Goal: Register for event/course

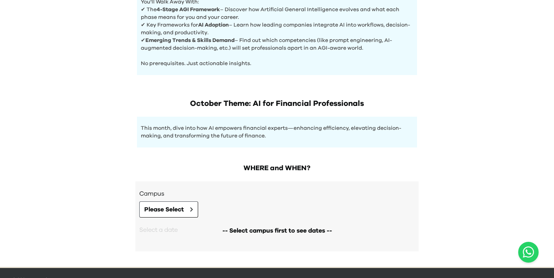
scroll to position [362, 0]
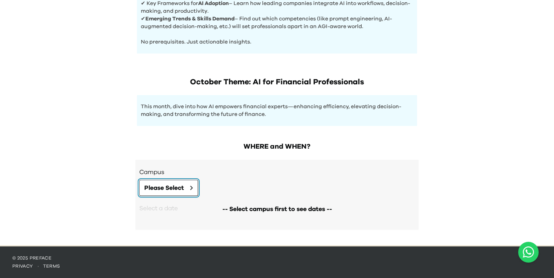
click at [188, 190] on button "Please Select" at bounding box center [168, 188] width 59 height 16
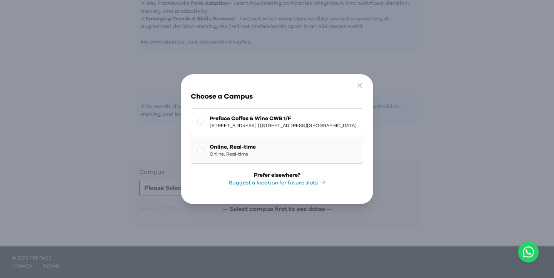
click at [224, 150] on span "Online, Real-time" at bounding box center [233, 147] width 46 height 8
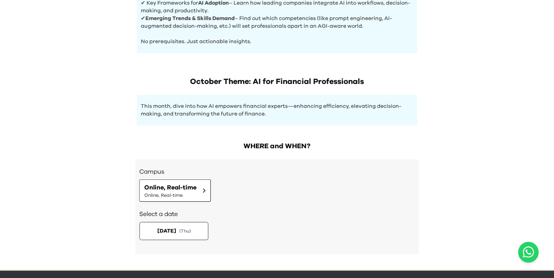
scroll to position [387, 0]
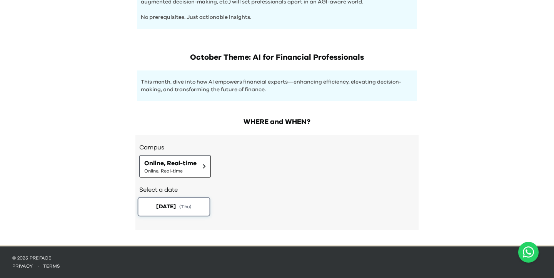
click at [182, 209] on button "2025-10-02 ( Thu )" at bounding box center [174, 206] width 73 height 19
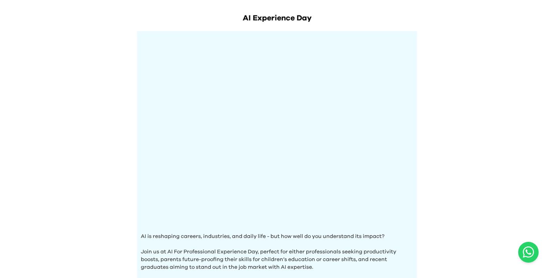
scroll to position [0, 0]
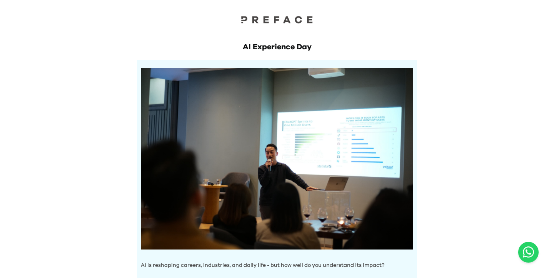
click at [266, 14] on div at bounding box center [277, 13] width 554 height 26
click at [266, 20] on img at bounding box center [277, 19] width 77 height 8
